Goal: Task Accomplishment & Management: Use online tool/utility

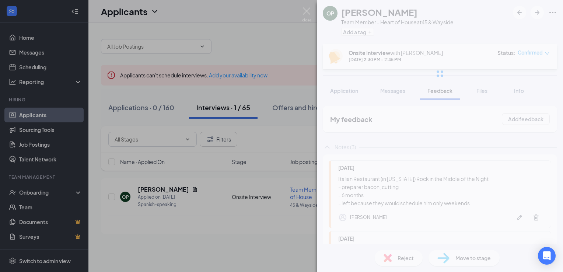
click at [292, 42] on div "OP [PERSON_NAME] Team Member - Heart of House at 45 & Wayside Add a tag Onsite …" at bounding box center [281, 136] width 563 height 272
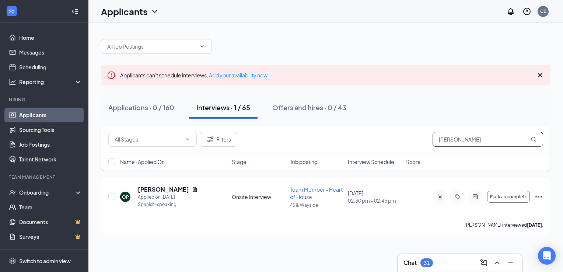
click at [442, 142] on input "[PERSON_NAME]" at bounding box center [488, 139] width 111 height 15
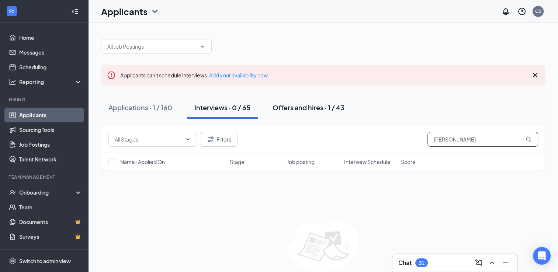
type input "[PERSON_NAME]"
click at [292, 109] on div "Offers and hires · 1 / 43" at bounding box center [308, 107] width 72 height 9
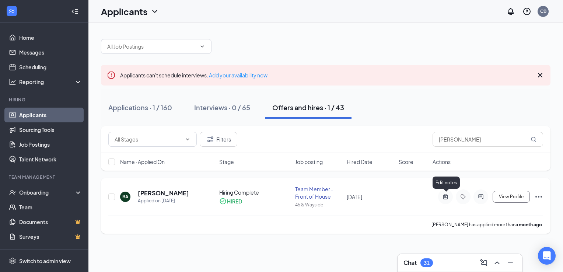
click at [447, 199] on icon "ActiveNote" at bounding box center [445, 197] width 9 height 6
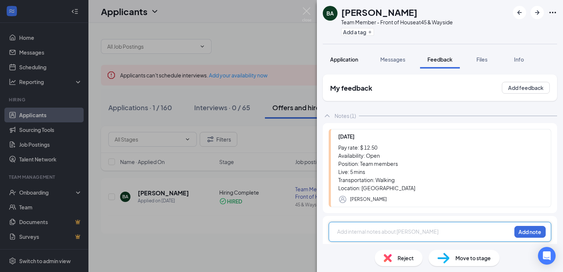
click at [346, 60] on span "Application" at bounding box center [344, 59] width 28 height 7
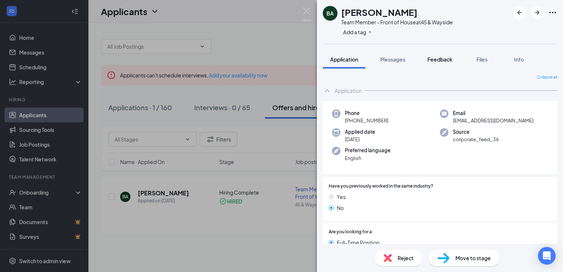
click at [436, 57] on span "Feedback" at bounding box center [440, 59] width 25 height 7
